Goal: Navigation & Orientation: Find specific page/section

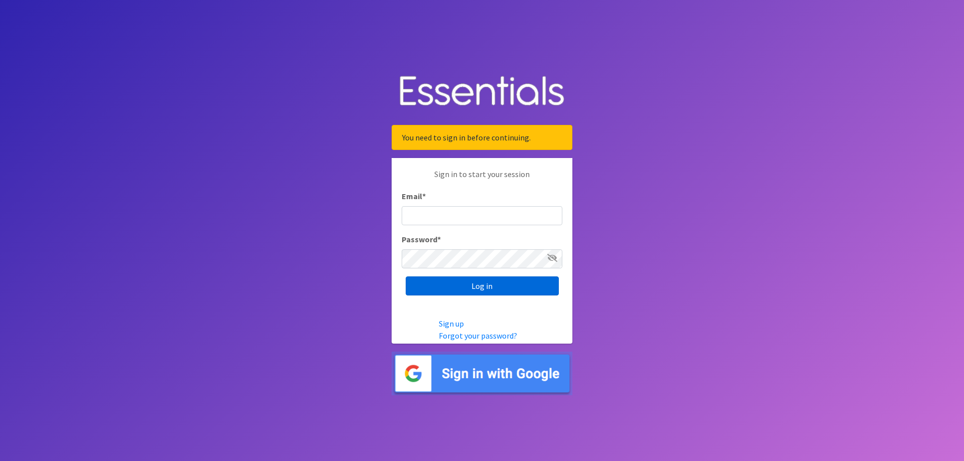
type input "[EMAIL_ADDRESS][PERSON_NAME][DOMAIN_NAME][PERSON_NAME]"
click at [480, 290] on input "Log in" at bounding box center [482, 286] width 153 height 19
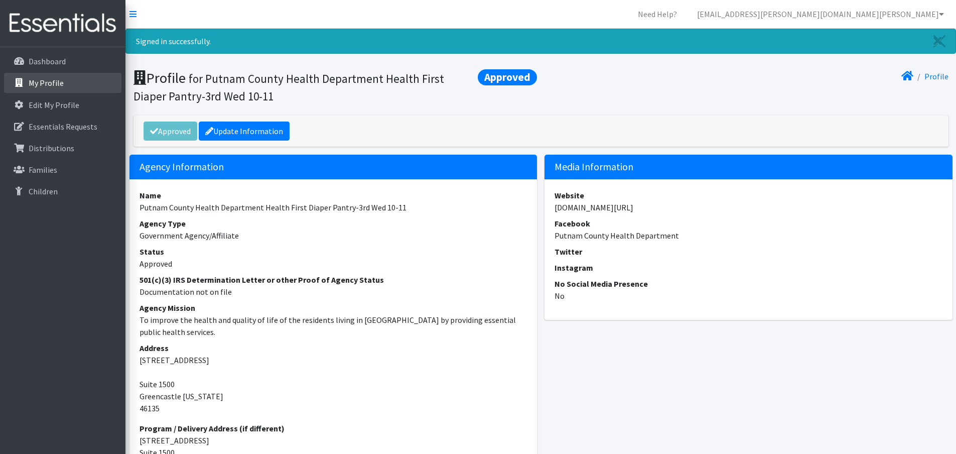
click at [51, 83] on p "My Profile" at bounding box center [46, 83] width 35 height 10
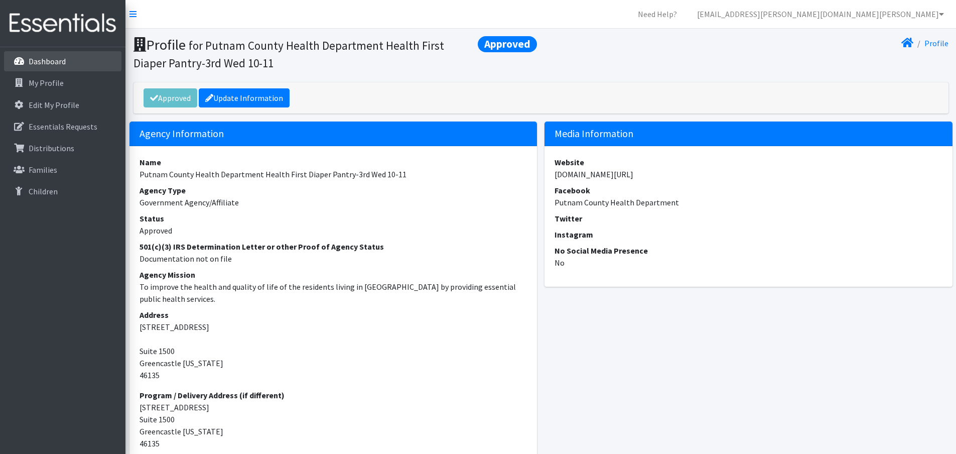
click at [44, 63] on p "Dashboard" at bounding box center [47, 61] width 37 height 10
